Goal: Task Accomplishment & Management: Use online tool/utility

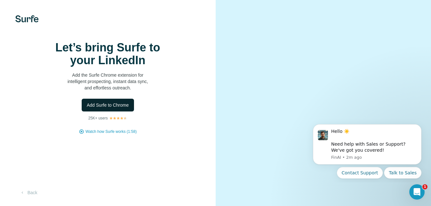
click at [100, 111] on button "Add Surfe to Chrome" at bounding box center [108, 105] width 52 height 13
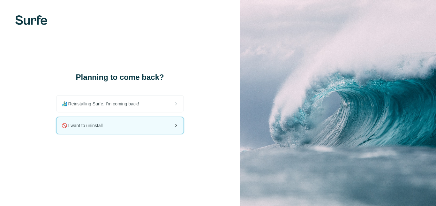
click at [145, 119] on div "🚫 I want to uninstall" at bounding box center [119, 125] width 127 height 17
